Goal: Find specific page/section: Find specific page/section

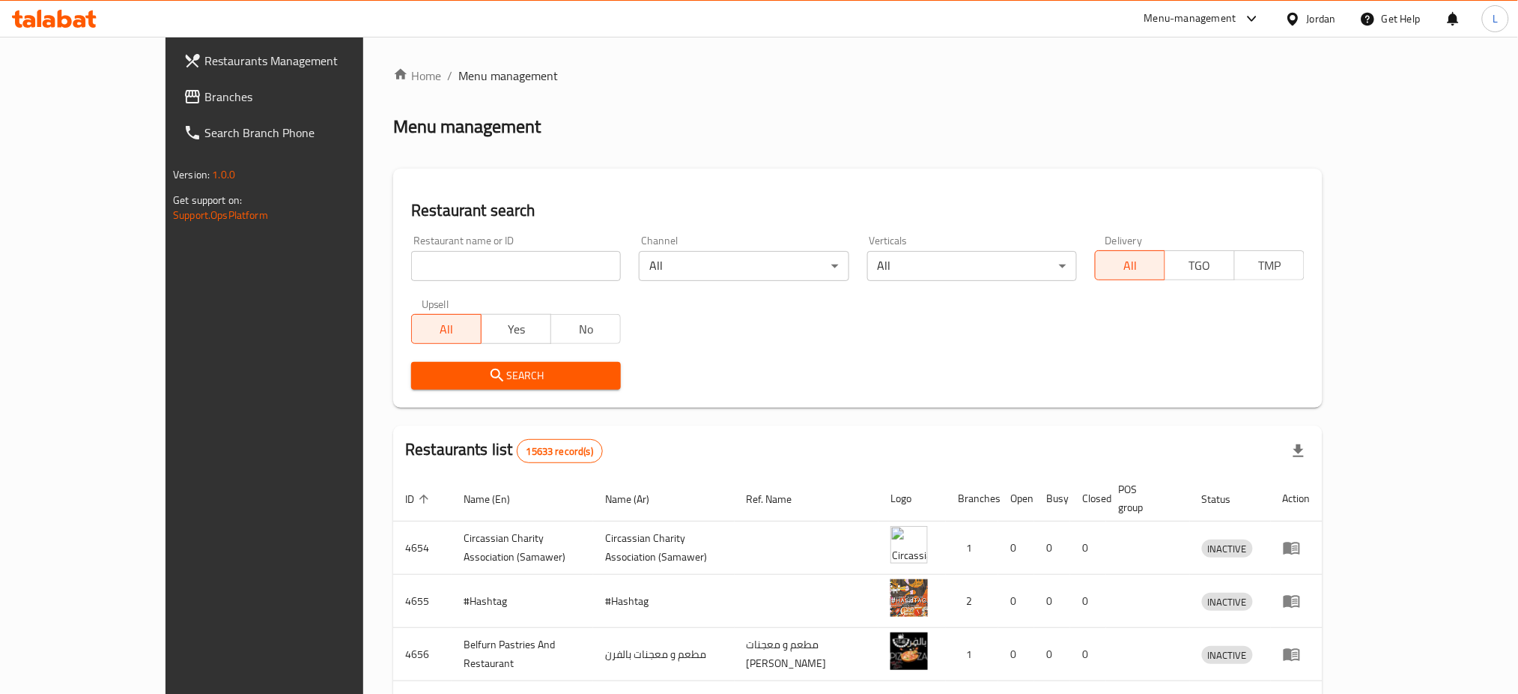
click at [414, 271] on input "search" at bounding box center [516, 266] width 210 height 30
type input "farah"
click button "Search" at bounding box center [516, 376] width 210 height 28
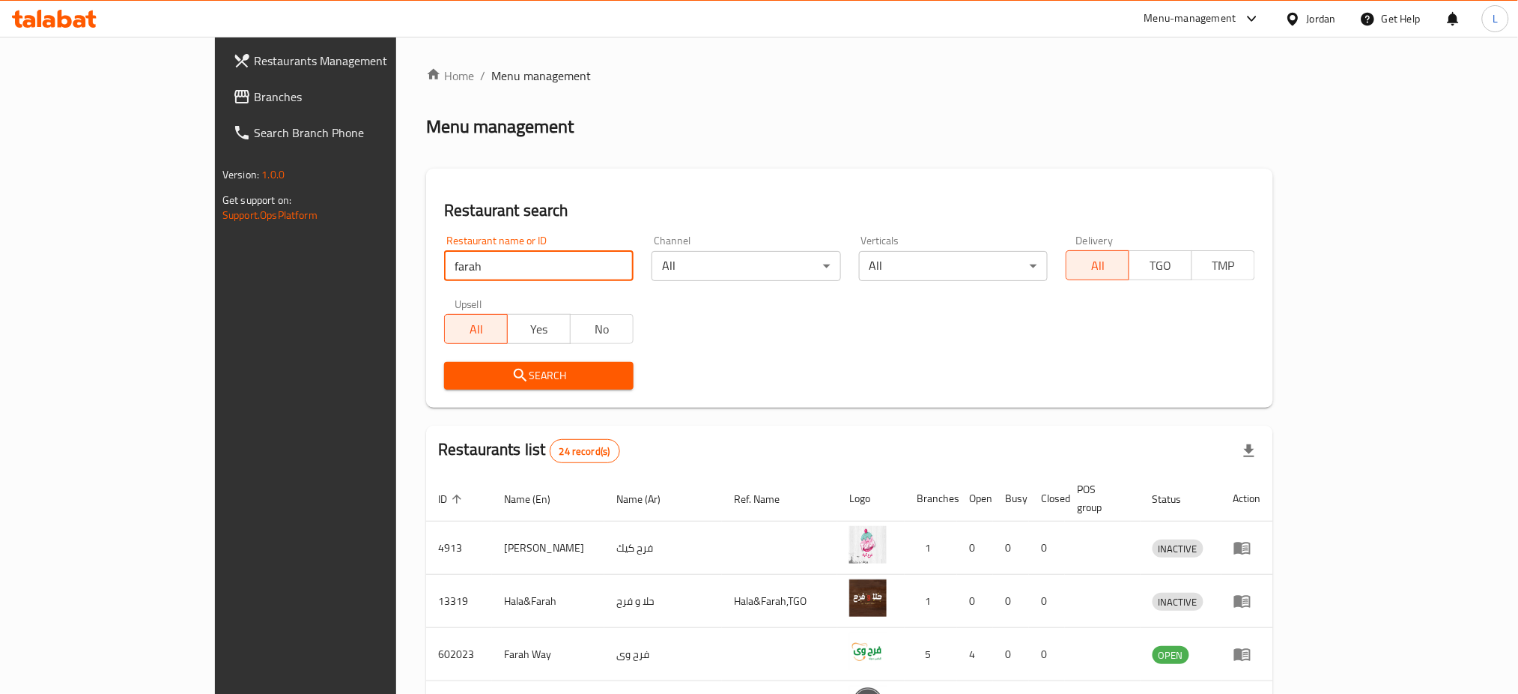
click at [456, 372] on span "Search" at bounding box center [539, 375] width 166 height 19
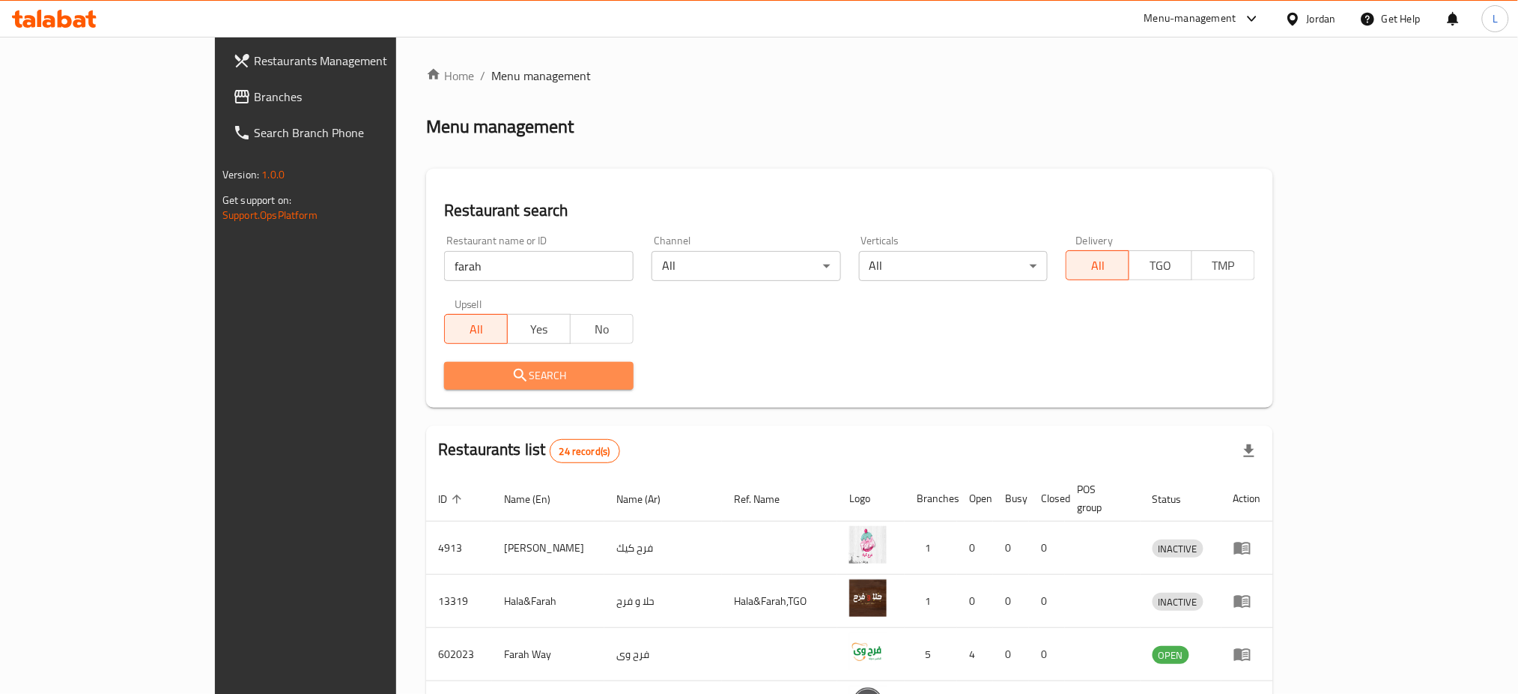
click at [456, 372] on span "Search" at bounding box center [539, 375] width 166 height 19
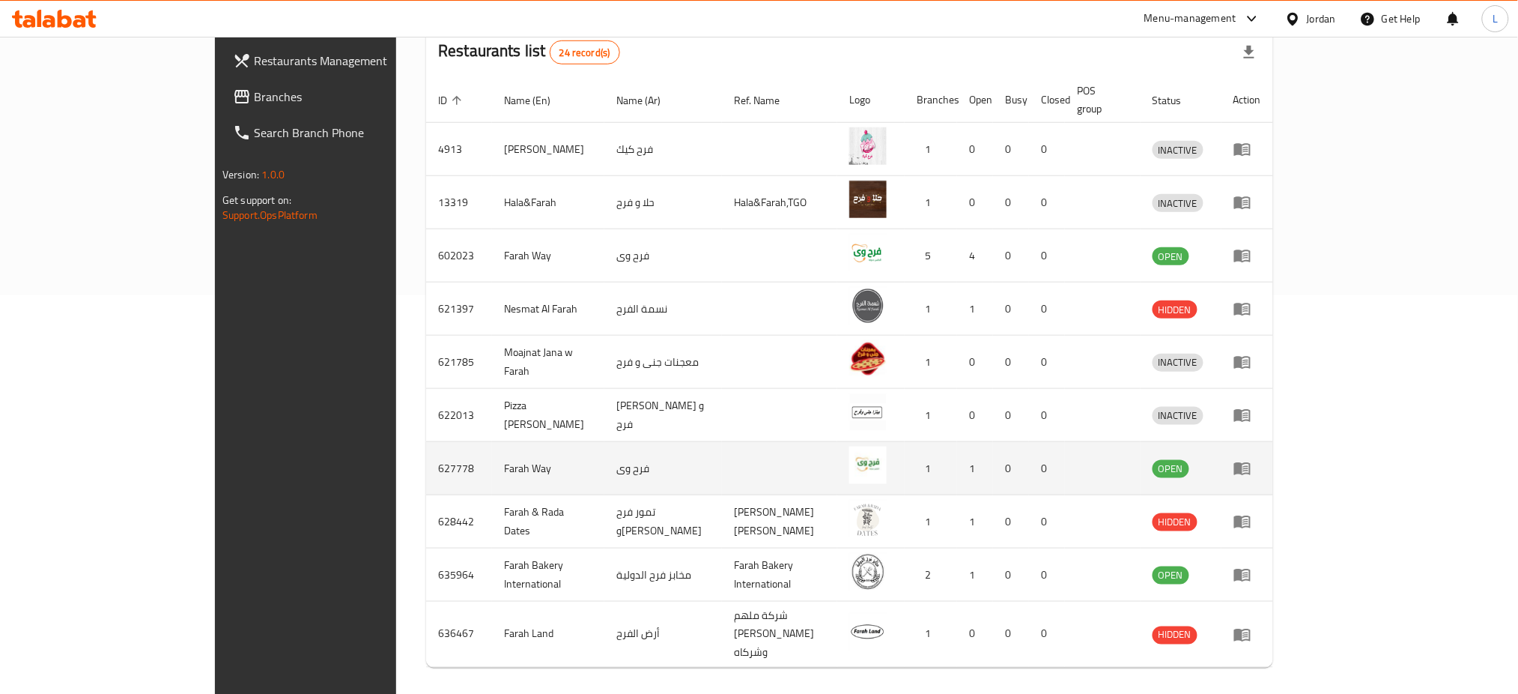
scroll to position [399, 0]
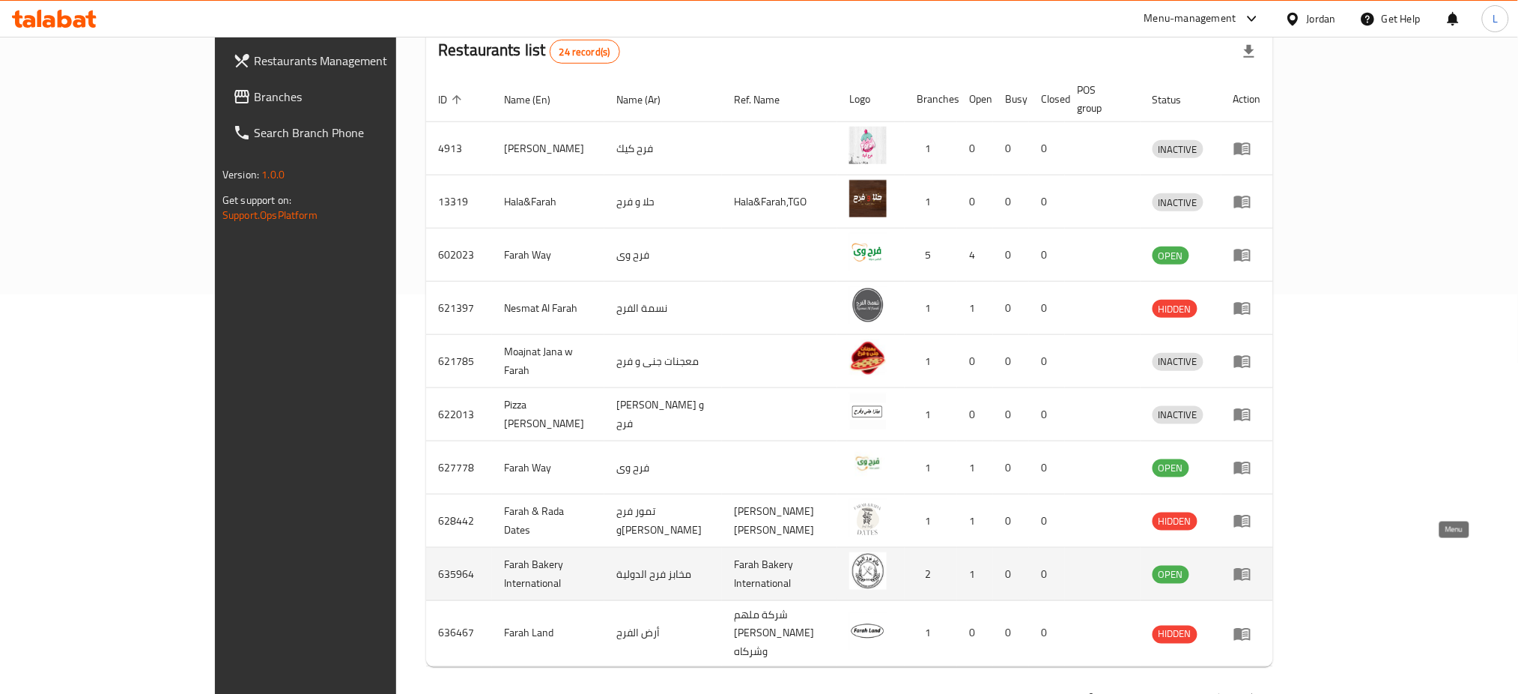
click at [1251, 568] on icon "enhanced table" at bounding box center [1242, 574] width 16 height 13
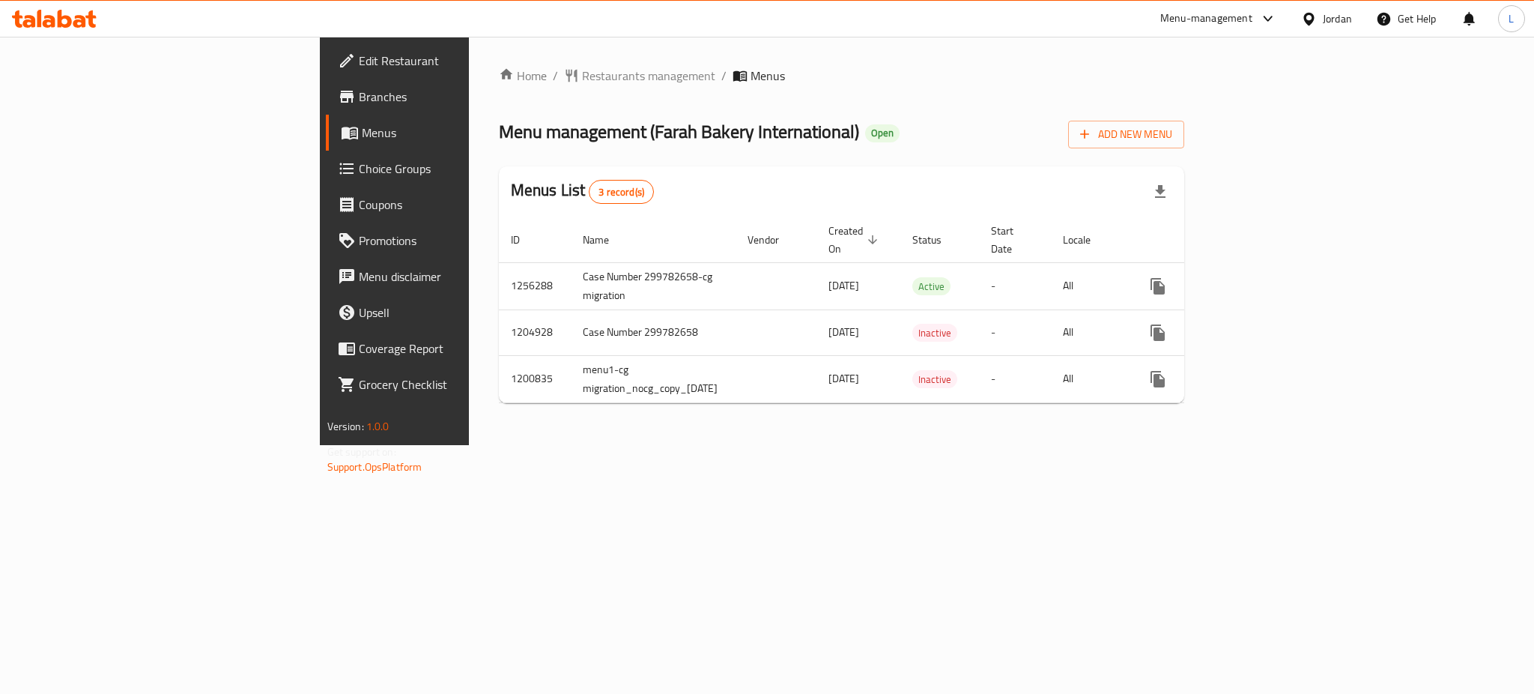
click at [359, 100] on span "Branches" at bounding box center [461, 97] width 205 height 18
